Goal: Task Accomplishment & Management: Manage account settings

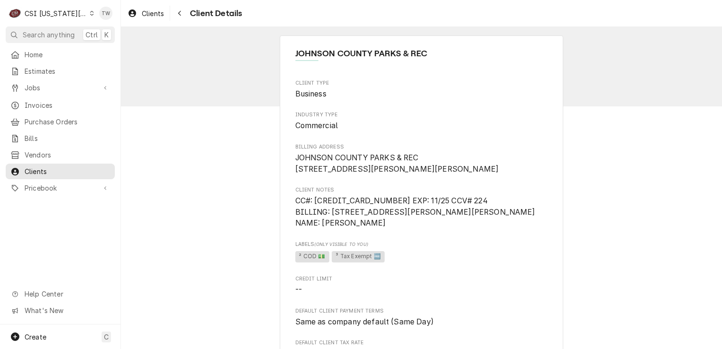
scroll to position [283, 0]
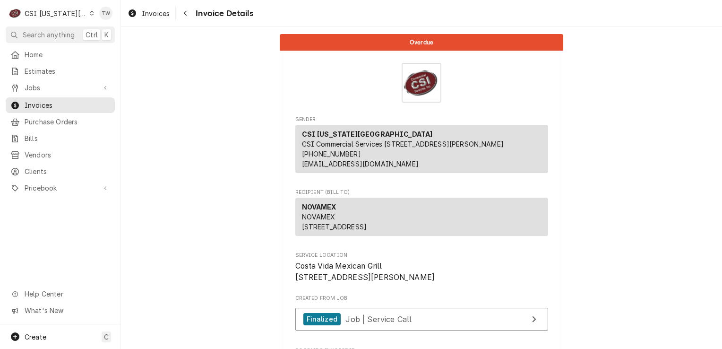
scroll to position [1590, 0]
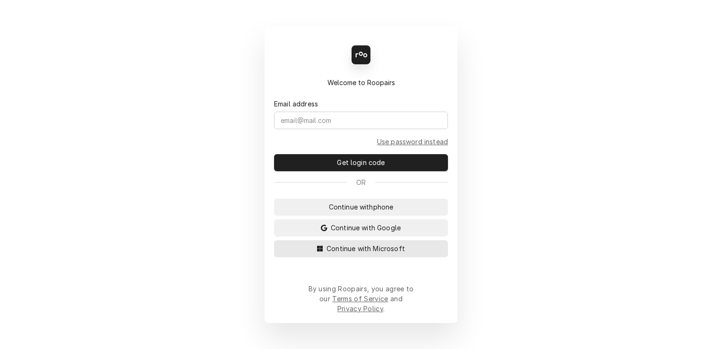
click at [331, 257] on button "Continue with Microsoft" at bounding box center [361, 248] width 174 height 17
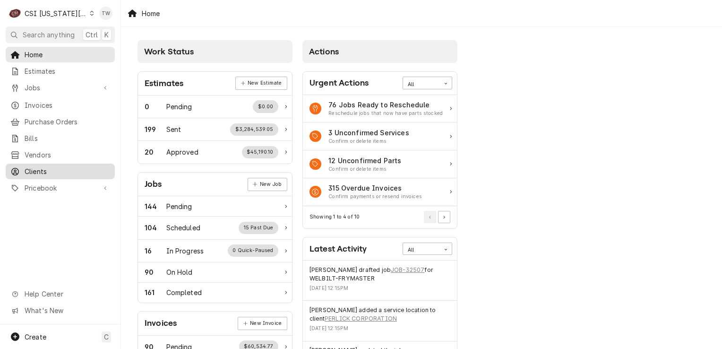
click at [52, 166] on span "Clients" at bounding box center [67, 171] width 85 height 10
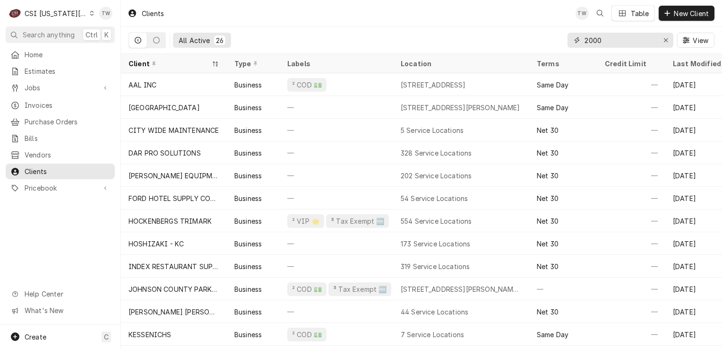
click at [608, 37] on input "2000" at bounding box center [619, 40] width 71 height 15
click at [666, 43] on icon "Erase input" at bounding box center [665, 40] width 5 height 7
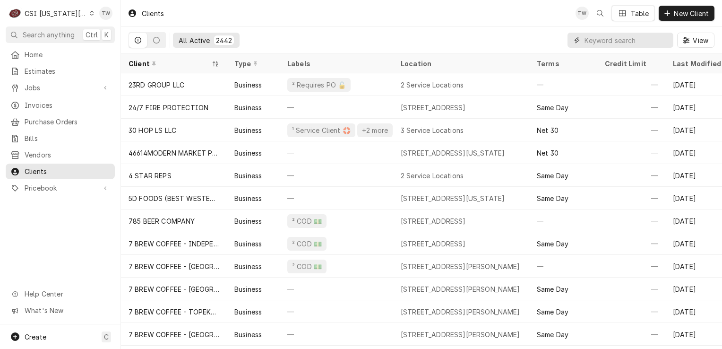
click at [640, 39] on input "Dynamic Content Wrapper" at bounding box center [626, 40] width 84 height 15
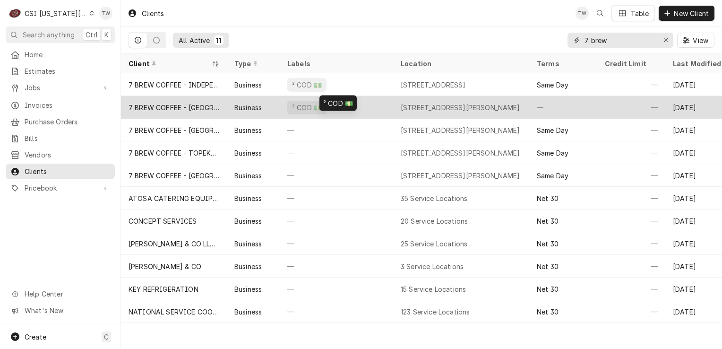
type input "7 brew"
click at [377, 108] on div "² COD 💵" at bounding box center [336, 107] width 113 height 23
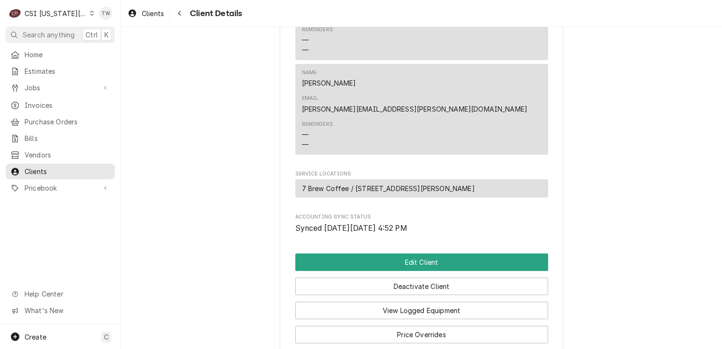
scroll to position [637, 0]
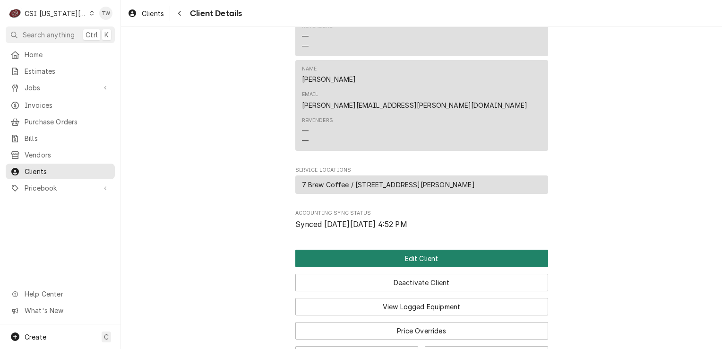
click at [378, 249] on button "Edit Client" at bounding box center [421, 257] width 253 height 17
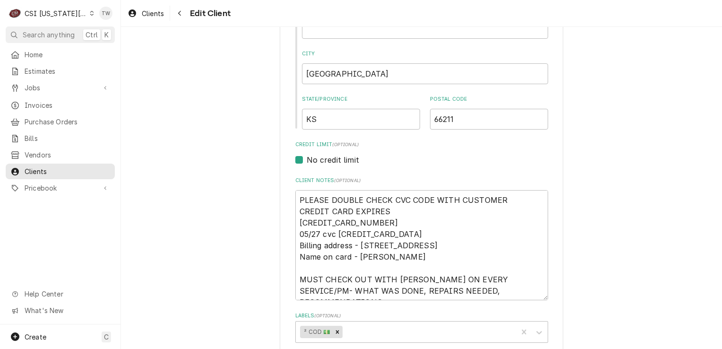
scroll to position [313, 0]
drag, startPoint x: 352, startPoint y: 229, endPoint x: 277, endPoint y: 218, distance: 76.3
type textarea "x"
type textarea "PLEASE DOUBLE CHECK CVC CODE WITH CUSTOMER CREDIT CARD EXPIRES Billing address …"
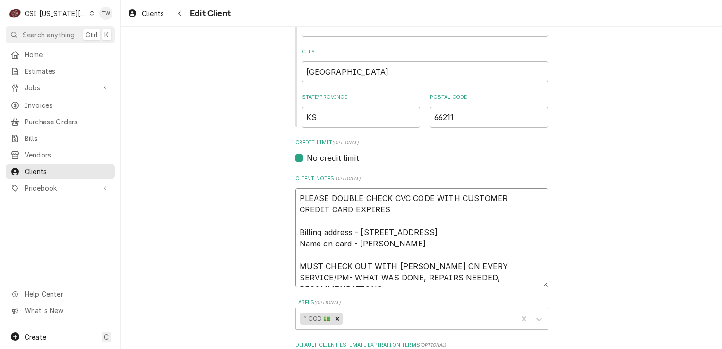
type textarea "x"
type textarea "PLEASE DOUBLE CHECK CVC CODE WITH CUSTOMER CREDIT CARD EXPIRES 4 Billing addres…"
type textarea "x"
type textarea "PLEASE DOUBLE CHECK CVC CODE WITH CUSTOMER CREDIT CARD EXPIRES 42 Billing addre…"
type textarea "x"
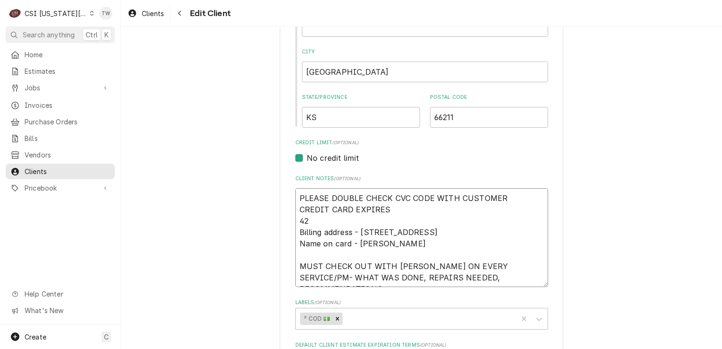
type textarea "PLEASE DOUBLE CHECK CVC CODE WITH CUSTOMER CREDIT CARD EXPIRES 424 Billing addr…"
type textarea "x"
type textarea "PLEASE DOUBLE CHECK CVC CODE WITH CUSTOMER CREDIT CARD EXPIRES 4246 Billing add…"
type textarea "x"
type textarea "PLEASE DOUBLE CHECK CVC CODE WITH CUSTOMER CREDIT CARD EXPIRES 42463 Billing ad…"
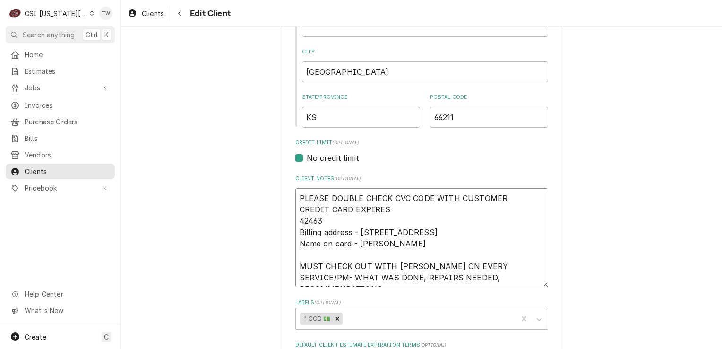
type textarea "x"
type textarea "PLEASE DOUBLE CHECK CVC CODE WITH CUSTOMER CREDIT CARD EXPIRES 424631 Billing a…"
type textarea "x"
type textarea "PLEASE DOUBLE CHECK CVC CODE WITH CUSTOMER CREDIT CARD EXPIRES 4246315 Billing …"
type textarea "x"
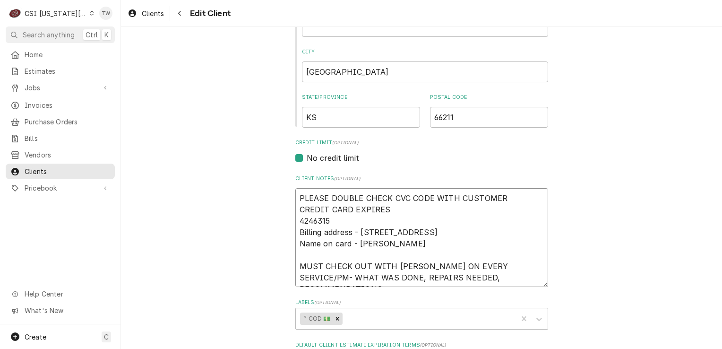
type textarea "PLEASE DOUBLE CHECK CVC CODE WITH CUSTOMER CREDIT CARD EXPIRES 42463154 Billing…"
type textarea "x"
type textarea "PLEASE DOUBLE CHECK CVC CODE WITH CUSTOMER CREDIT CARD EXPIRES 424631540 Billin…"
type textarea "x"
type textarea "PLEASE DOUBLE CHECK CVC CODE WITH CUSTOMER CREDIT CARD EXPIRES 4246315405 Billi…"
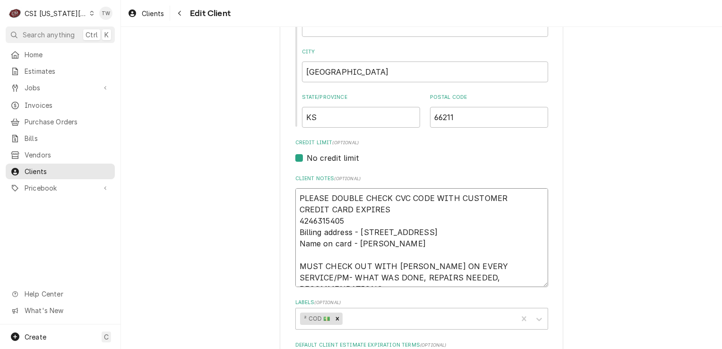
type textarea "x"
type textarea "PLEASE DOUBLE CHECK CVC CODE WITH CUSTOMER CREDIT CARD EXPIRES 42463154053 Bill…"
type textarea "x"
type textarea "PLEASE DOUBLE CHECK CVC CODE WITH CUSTOMER CREDIT CARD EXPIRES 424631540532 Bil…"
type textarea "x"
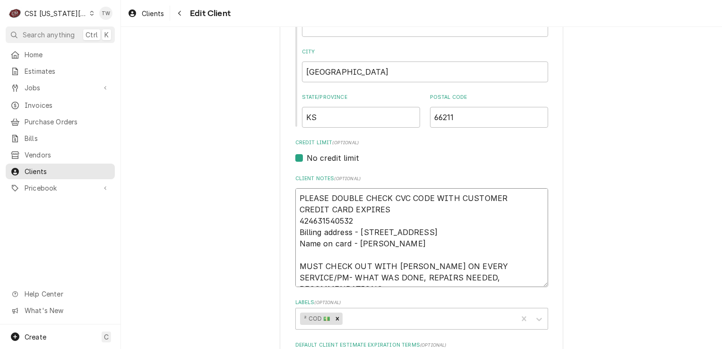
type textarea "PLEASE DOUBLE CHECK CVC CODE WITH CUSTOMER CREDIT CARD EXPIRES 4246315405329 Bi…"
type textarea "x"
type textarea "PLEASE DOUBLE CHECK CVC CODE WITH CUSTOMER CREDIT CARD EXPIRES 42463154053290 B…"
type textarea "x"
type textarea "PLEASE DOUBLE CHECK CVC CODE WITH CUSTOMER CREDIT CARD EXPIRES 424631540532909 …"
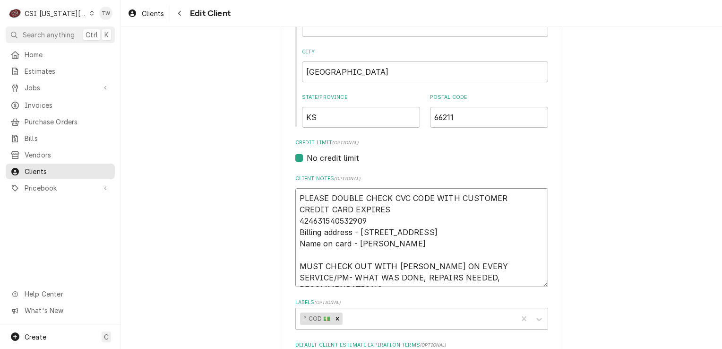
type textarea "x"
type textarea "PLEASE DOUBLE CHECK CVC CODE WITH CUSTOMER CREDIT CARD EXPIRES 424631540532909 …"
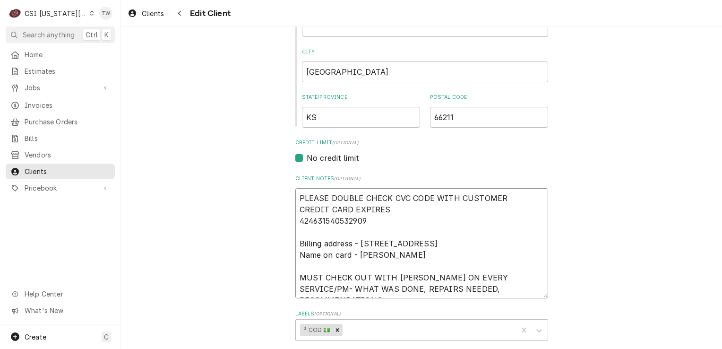
type textarea "x"
type textarea "PLEASE DOUBLE CHECK CVC CODE WITH CUSTOMER CREDIT CARD EXPIRES 424631540532909 …"
type textarea "x"
type textarea "PLEASE DOUBLE CHECK CVC CODE WITH CUSTOMER CREDIT CARD EXPIRES 424631540532909 …"
type textarea "x"
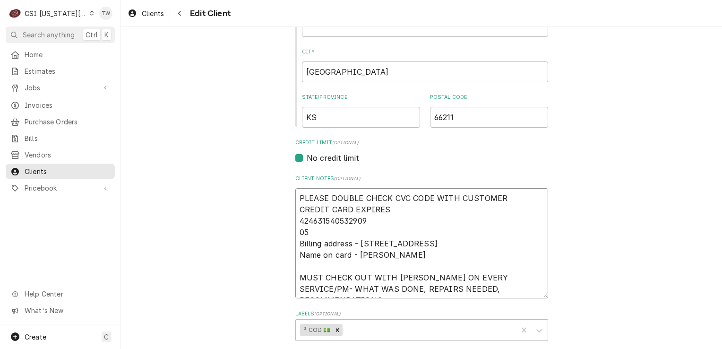
type textarea "PLEASE DOUBLE CHECK CVC CODE WITH CUSTOMER CREDIT CARD EXPIRES 424631540532909 …"
type textarea "x"
type textarea "PLEASE DOUBLE CHECK CVC CODE WITH CUSTOMER CREDIT CARD EXPIRES 424631540532909 …"
type textarea "x"
type textarea "PLEASE DOUBLE CHECK CVC CODE WITH CUSTOMER CREDIT CARD EXPIRES 424631540532909 …"
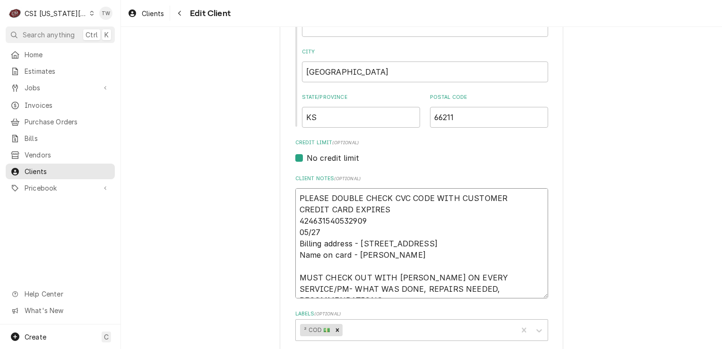
type textarea "x"
type textarea "PLEASE DOUBLE CHECK CVC CODE WITH CUSTOMER CREDIT CARD EXPIRES 424631540532909 …"
type textarea "x"
type textarea "PLEASE DOUBLE CHECK CVC CODE WITH CUSTOMER CREDIT CARD EXPIRES 424631540532909 …"
type textarea "x"
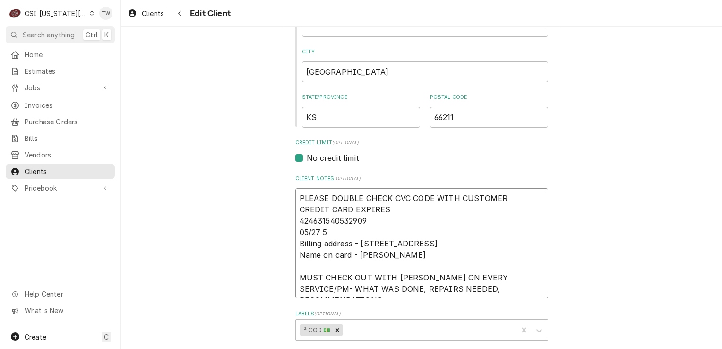
type textarea "PLEASE DOUBLE CHECK CVC CODE WITH CUSTOMER CREDIT CARD EXPIRES 424631540532909 …"
type textarea "x"
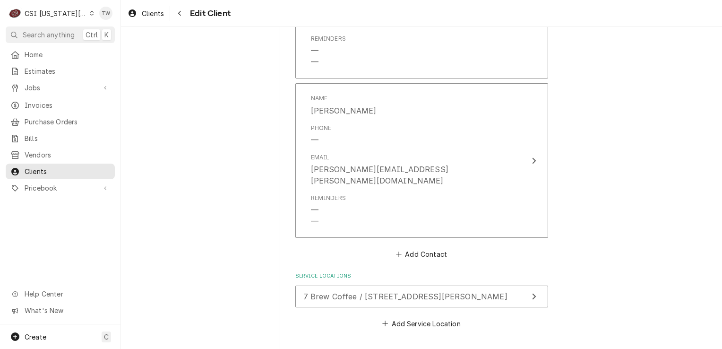
scroll to position [1042, 0]
type textarea "PLEASE DOUBLE CHECK CVC CODE WITH CUSTOMER CREDIT CARD EXPIRES 424631540532909 …"
type textarea "x"
